Goal: Ask a question

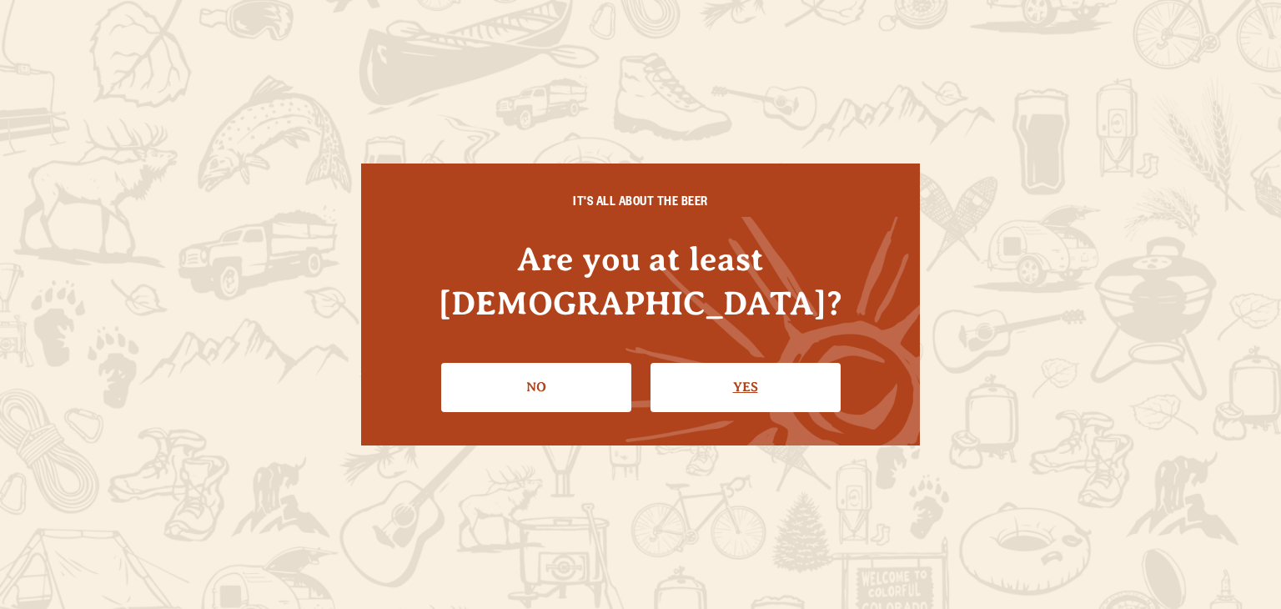
drag, startPoint x: 0, startPoint y: 0, endPoint x: 728, endPoint y: 366, distance: 815.3
click at [728, 366] on link "Yes" at bounding box center [746, 387] width 190 height 48
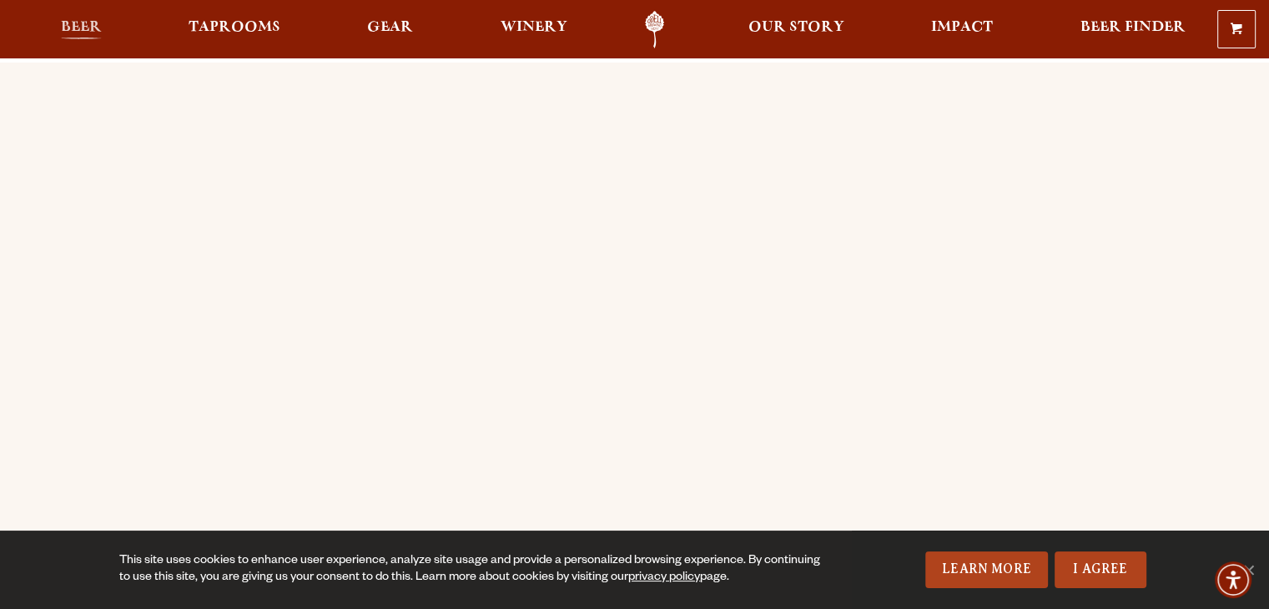
click at [76, 29] on span "Beer" at bounding box center [81, 27] width 41 height 13
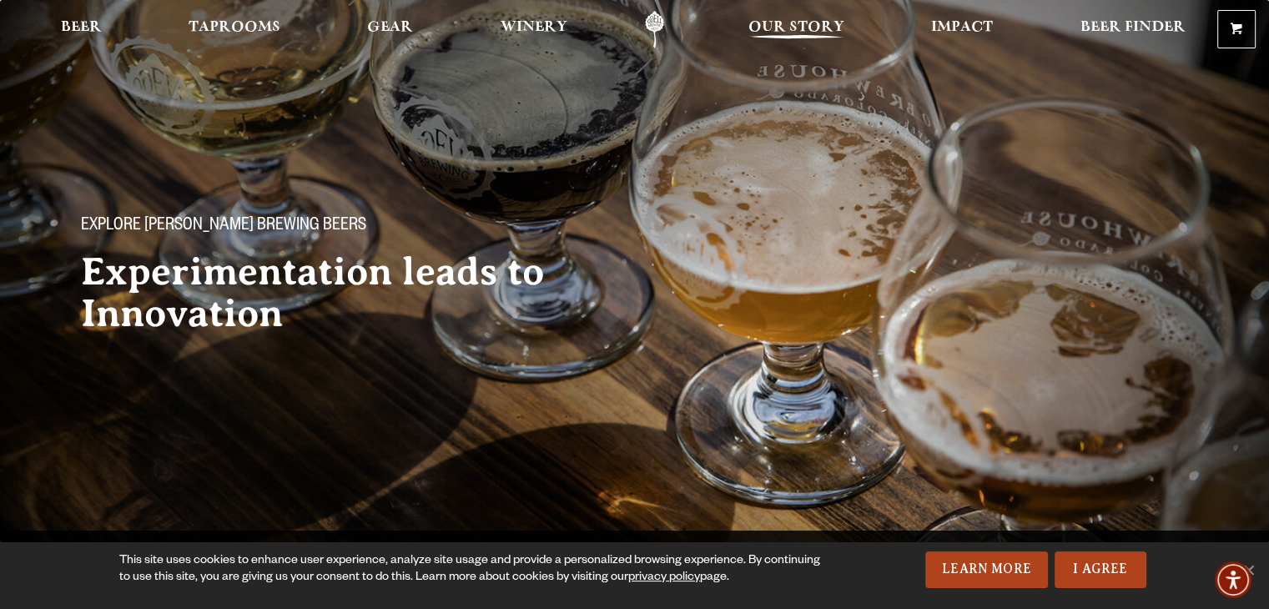
click at [792, 25] on span "Our Story" at bounding box center [796, 27] width 96 height 13
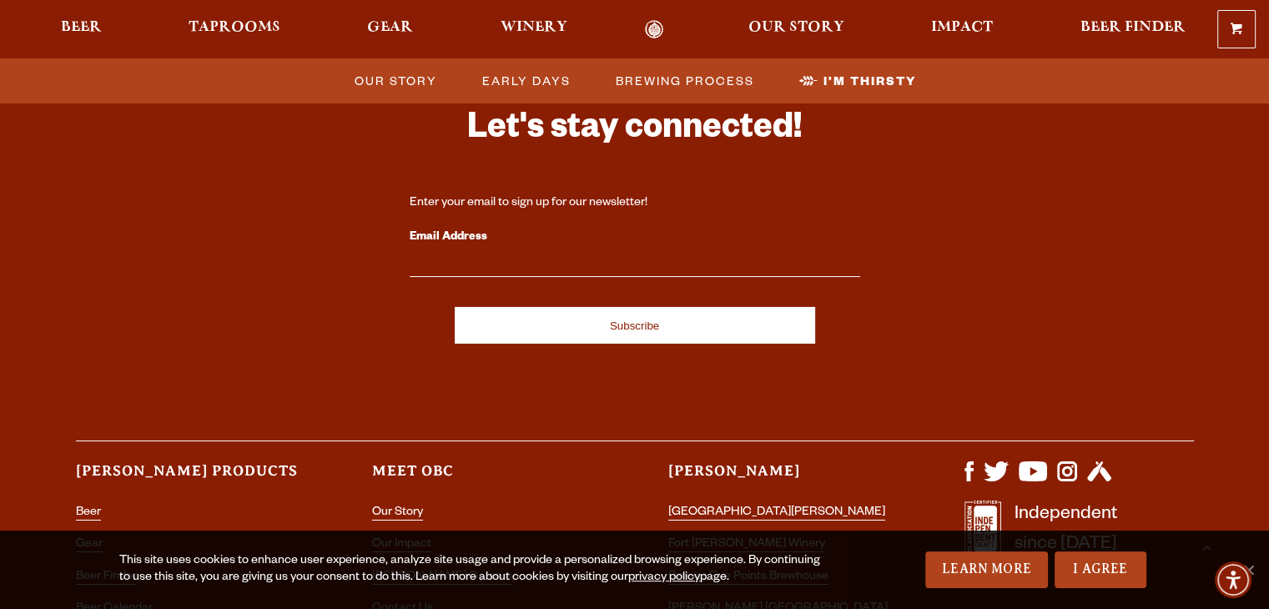
scroll to position [5713, 0]
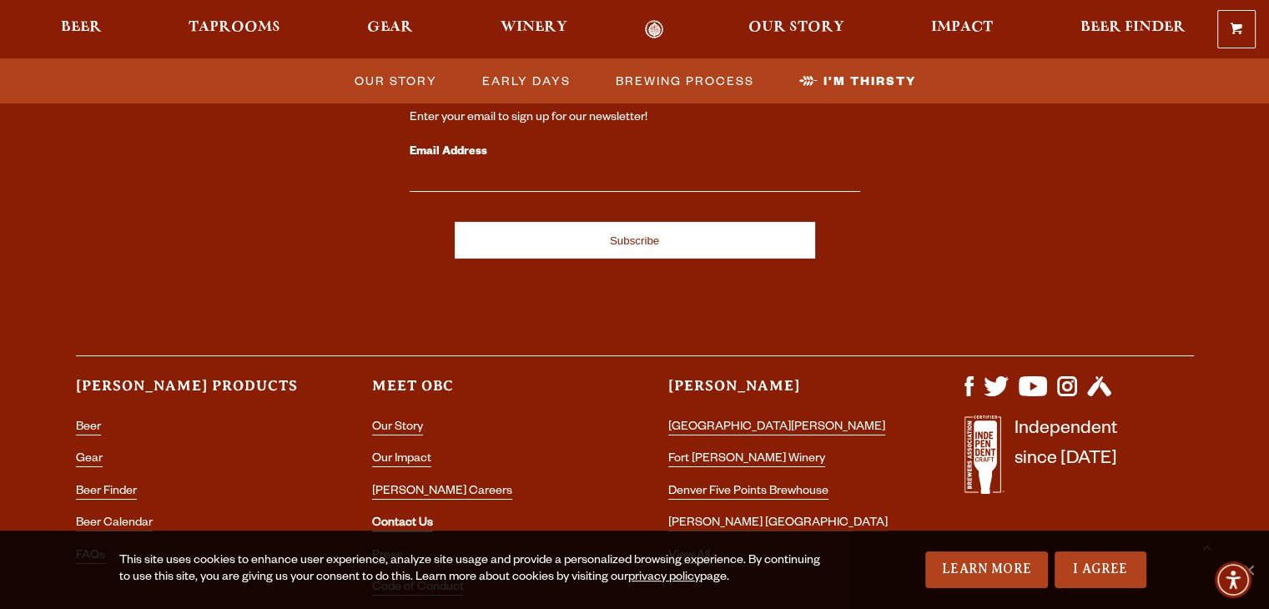
click at [413, 517] on link "Contact Us" at bounding box center [402, 524] width 61 height 15
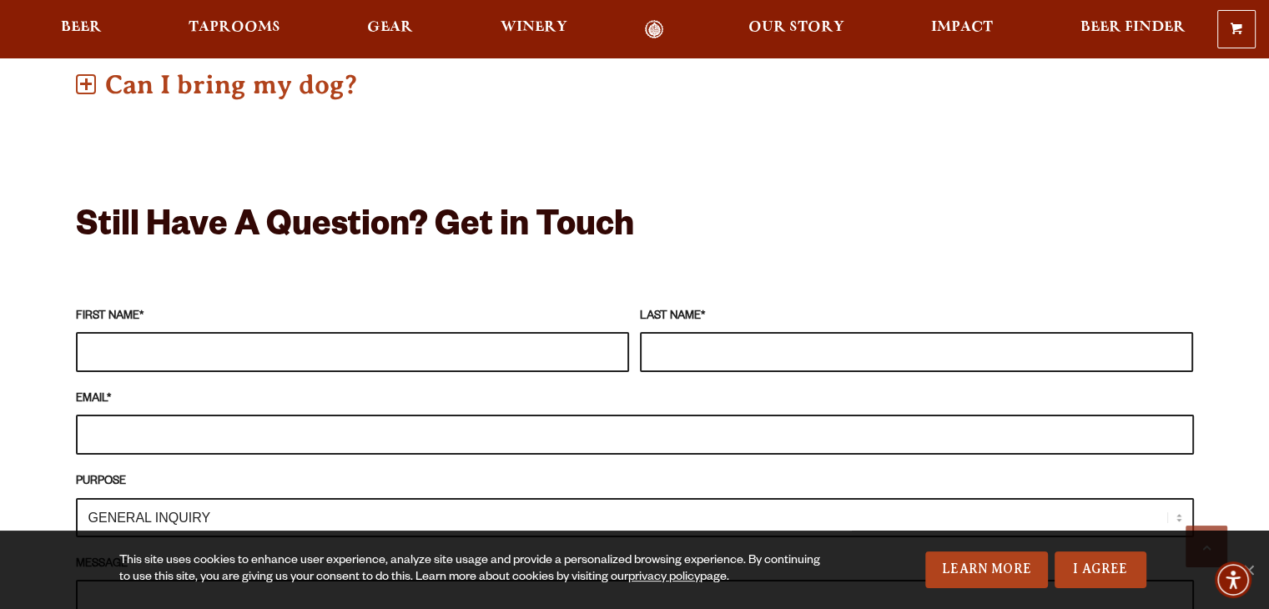
scroll to position [1335, 0]
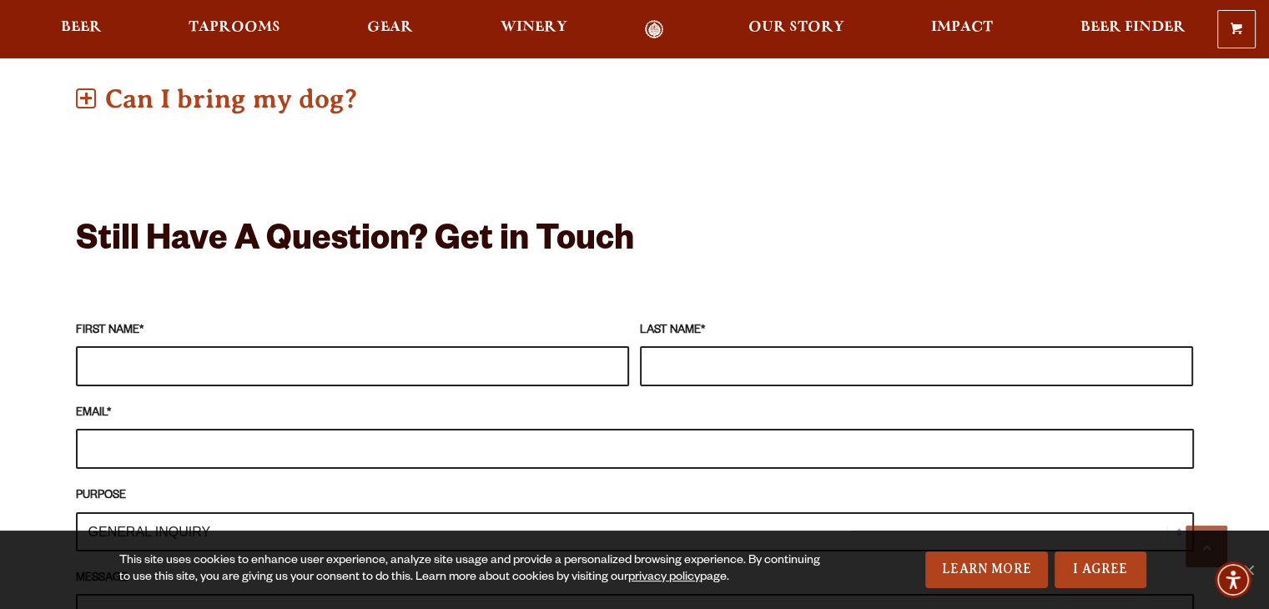
click at [130, 346] on input "FIRST NAME *" at bounding box center [352, 366] width 553 height 40
type input "b"
type input "Brent"
click at [661, 346] on input "LAST NAME *" at bounding box center [916, 366] width 553 height 40
type input "Dickson"
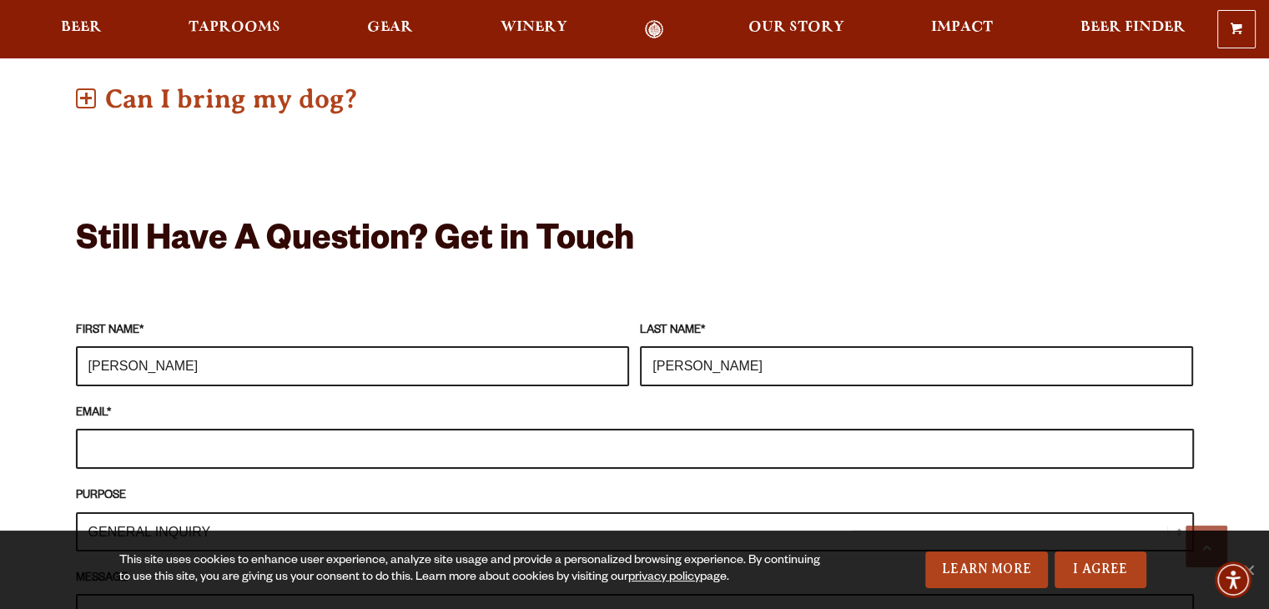
click at [131, 429] on input "EMAIL *" at bounding box center [635, 449] width 1118 height 40
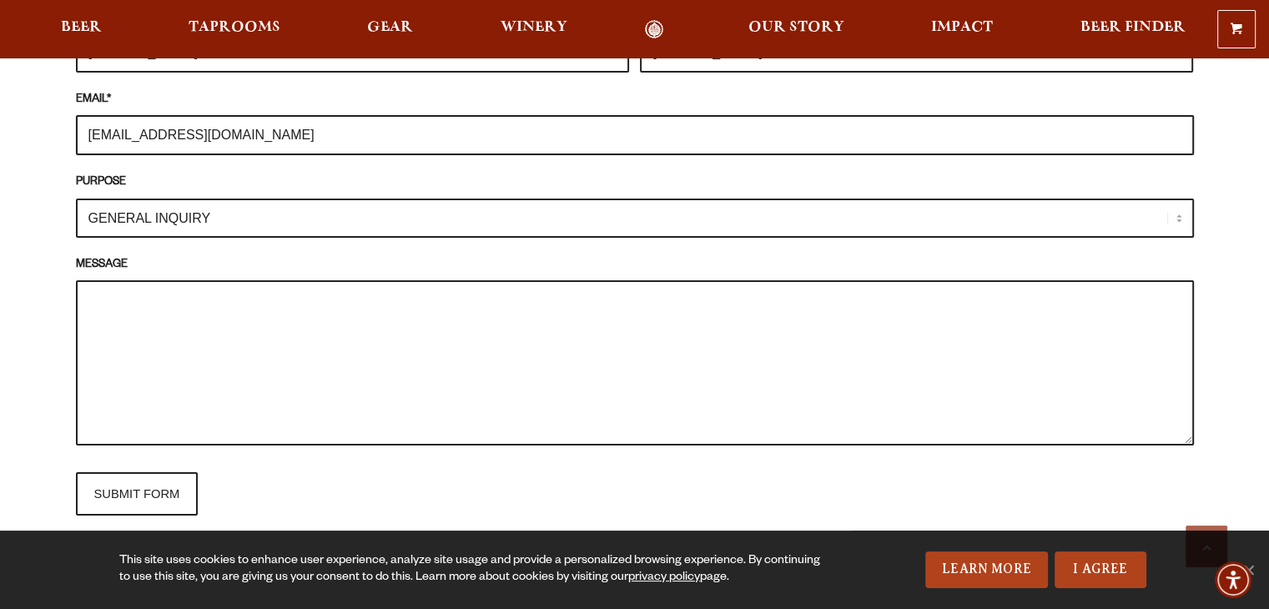
scroll to position [1669, 0]
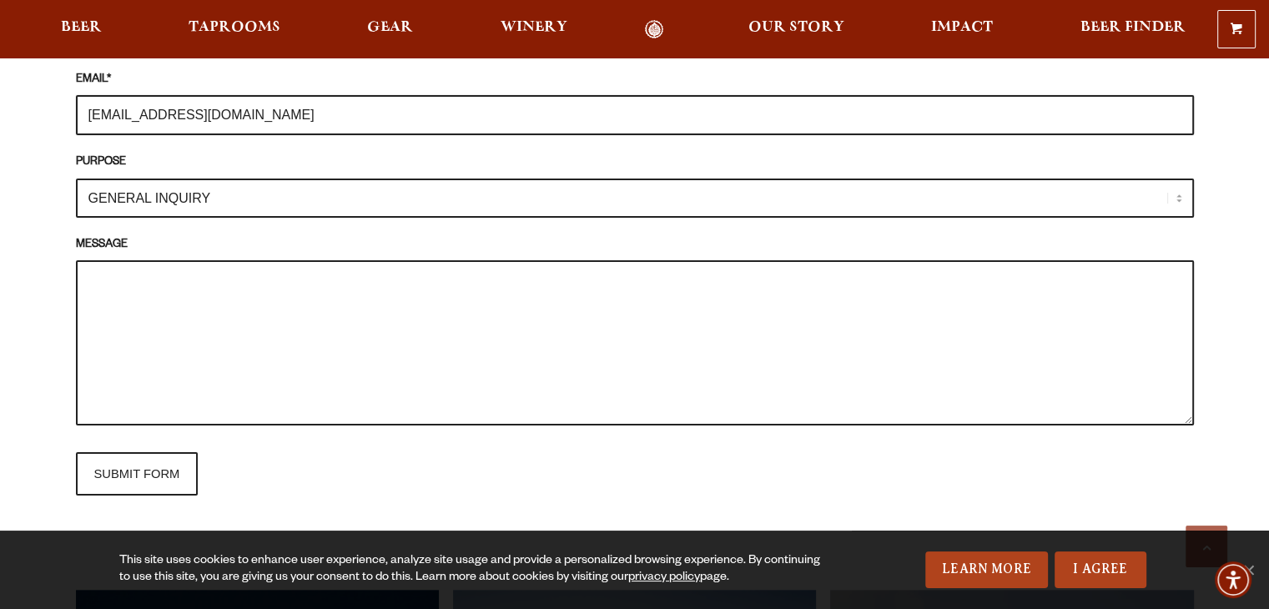
type input "bdickson@thecarpark.com"
click at [95, 260] on textarea "MESSAGE" at bounding box center [635, 342] width 1118 height 165
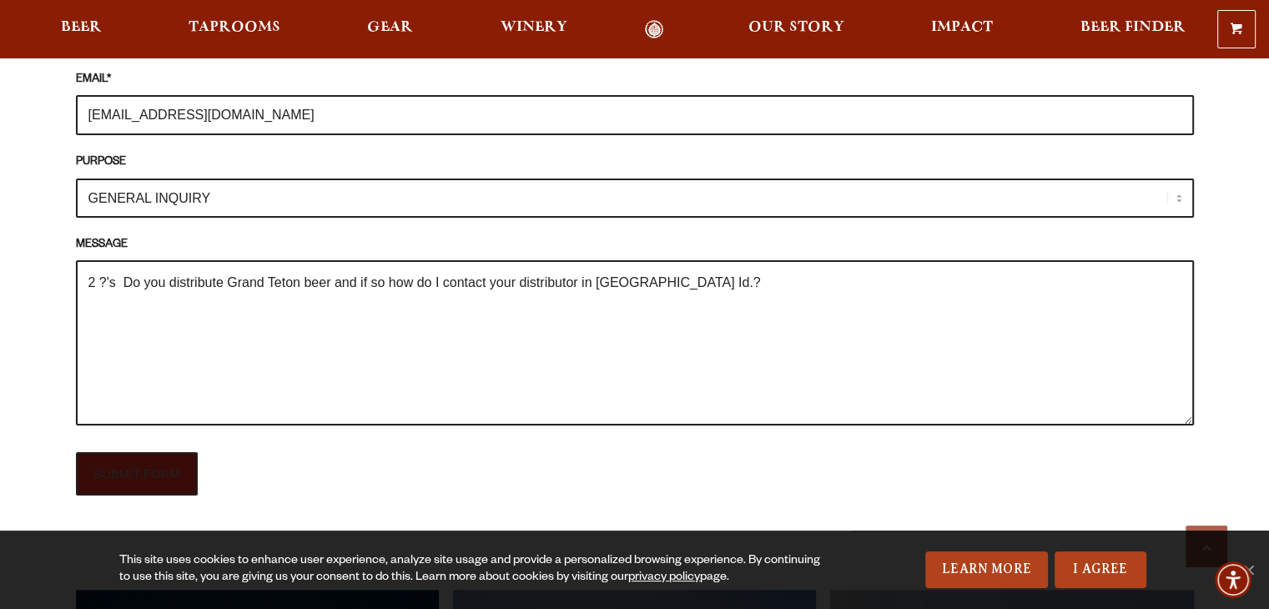
type textarea "2 ?'s Do you distribute Grand Teton beer and if so how do I contact your distri…"
click at [149, 452] on input "SUBMIT FORM" at bounding box center [137, 473] width 123 height 43
type input "Sending"
